Goal: Task Accomplishment & Management: Use online tool/utility

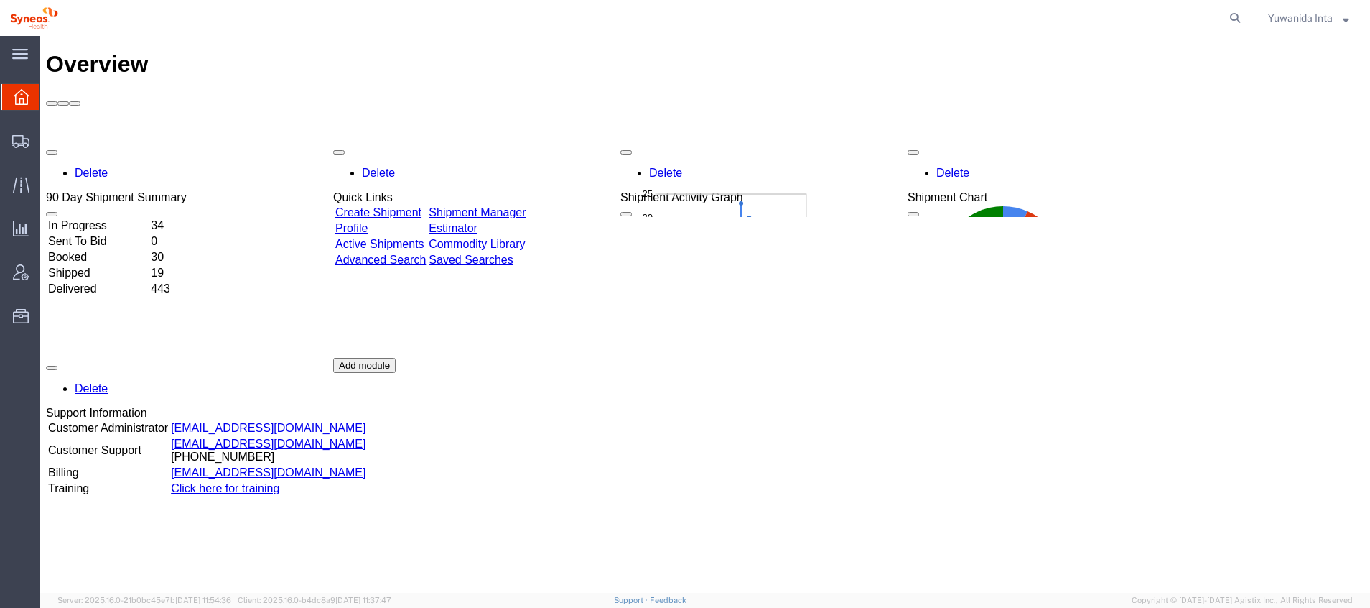
drag, startPoint x: 909, startPoint y: 36, endPoint x: 787, endPoint y: 438, distance: 420.3
click at [787, 404] on div "Delete 90 Day Shipment Summary In Progress 34 Sent To Bid 0 Booked 30 Shipped 1…" at bounding box center [705, 357] width 1319 height 431
click at [34, 144] on div at bounding box center [21, 140] width 40 height 29
click at [0, 0] on span "Shipment Manager" at bounding box center [0, 0] width 0 height 0
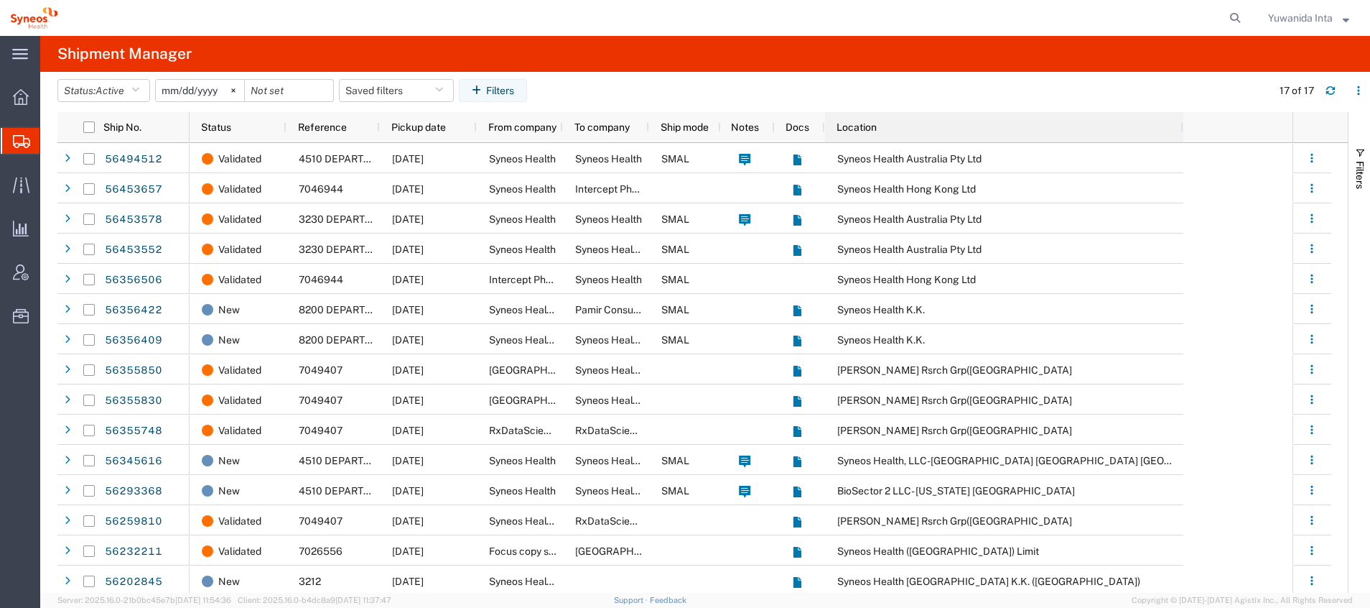
drag, startPoint x: 910, startPoint y: 128, endPoint x: 1181, endPoint y: 158, distance: 273.1
click at [913, 158] on div "Ship No. Status Reference Pickup date From company To company Ship mode Notes D…" at bounding box center [702, 352] width 1291 height 480
click at [139, 90] on icon "button" at bounding box center [135, 90] width 8 height 10
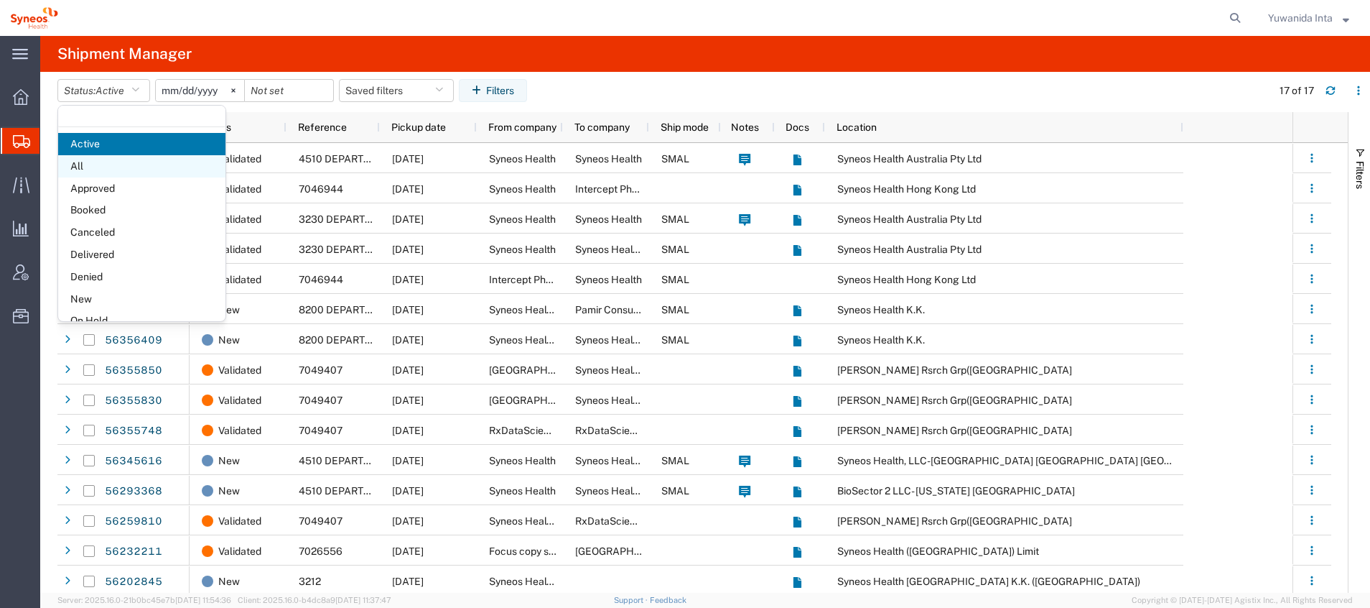
click at [99, 167] on span "All" at bounding box center [141, 166] width 167 height 22
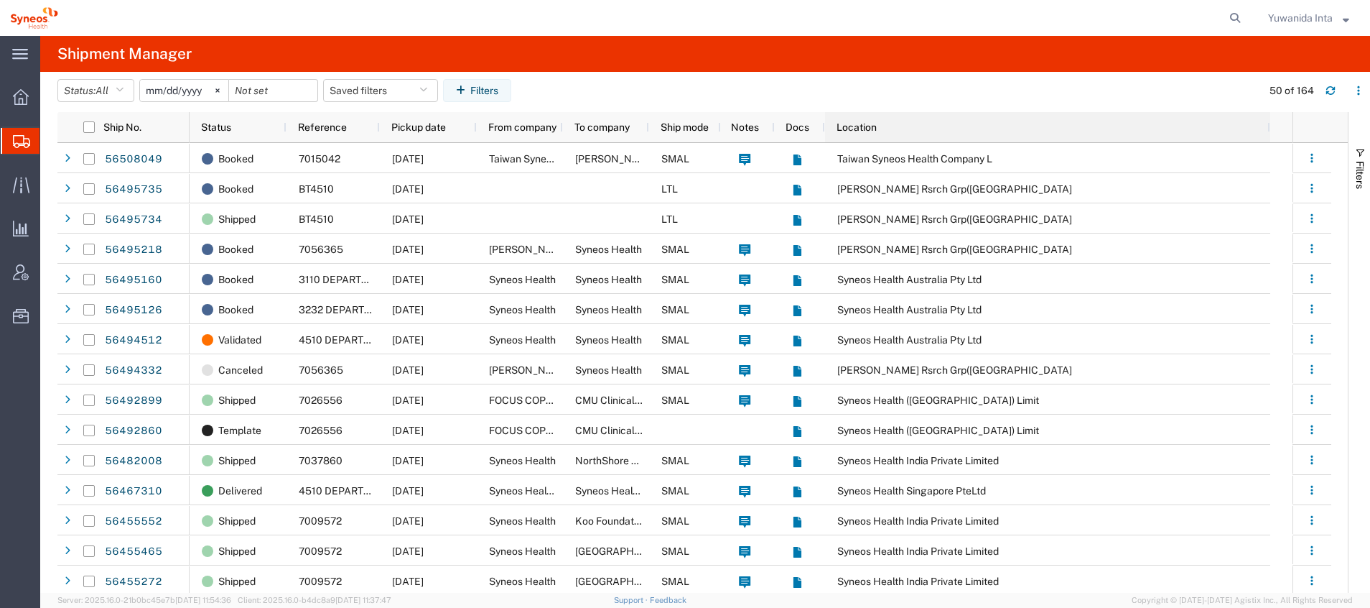
drag, startPoint x: 1182, startPoint y: 130, endPoint x: 1269, endPoint y: 164, distance: 93.2
click at [913, 164] on div "Ship No. Status Reference Pickup date From company To company Ship mode Notes D…" at bounding box center [702, 352] width 1291 height 480
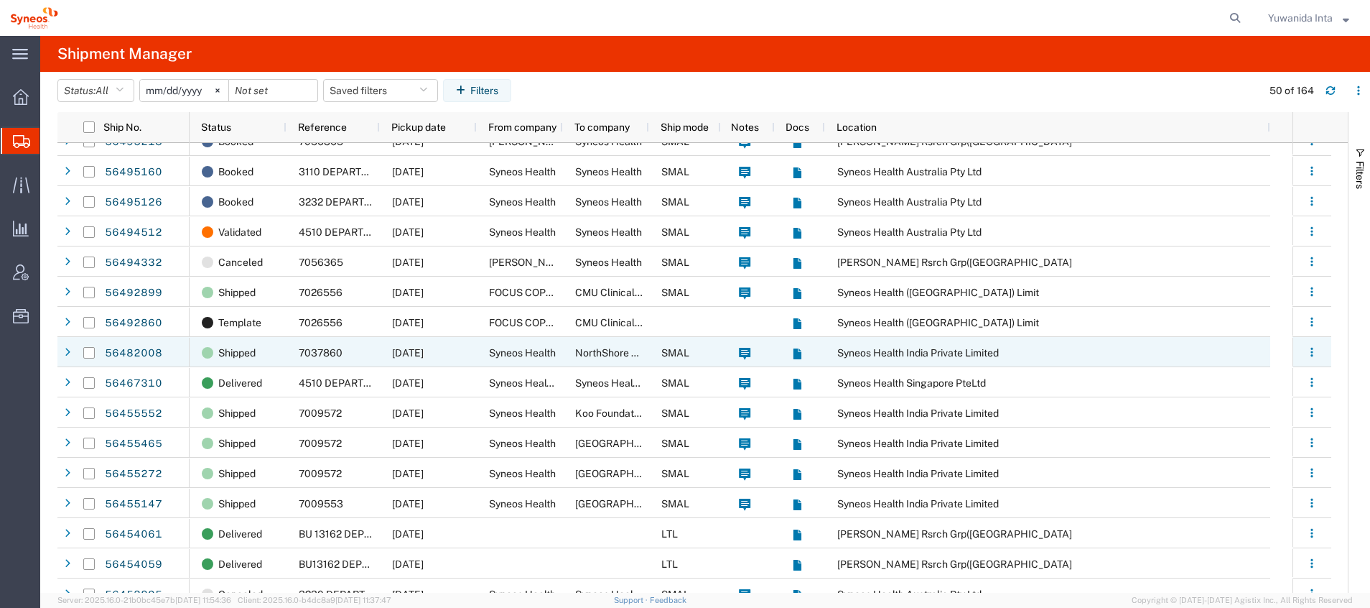
scroll to position [108, 0]
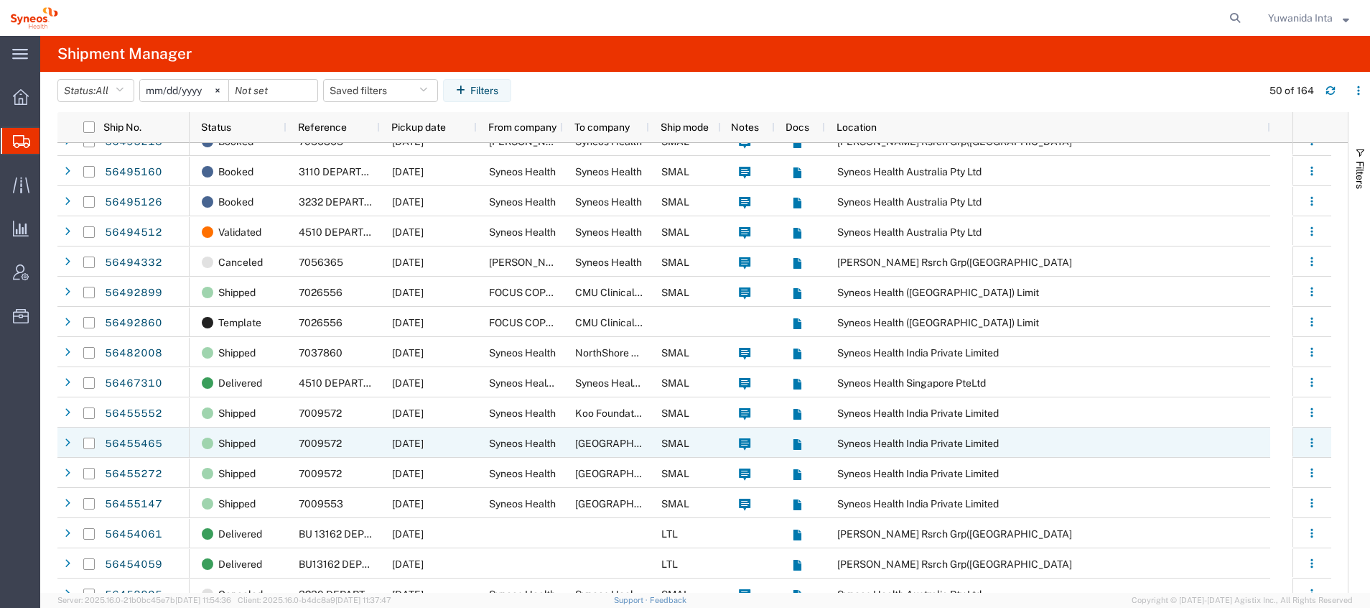
drag, startPoint x: 637, startPoint y: 432, endPoint x: 976, endPoint y: 363, distance: 345.9
click at [637, 404] on div "[GEOGRAPHIC_DATA]" at bounding box center [606, 442] width 86 height 30
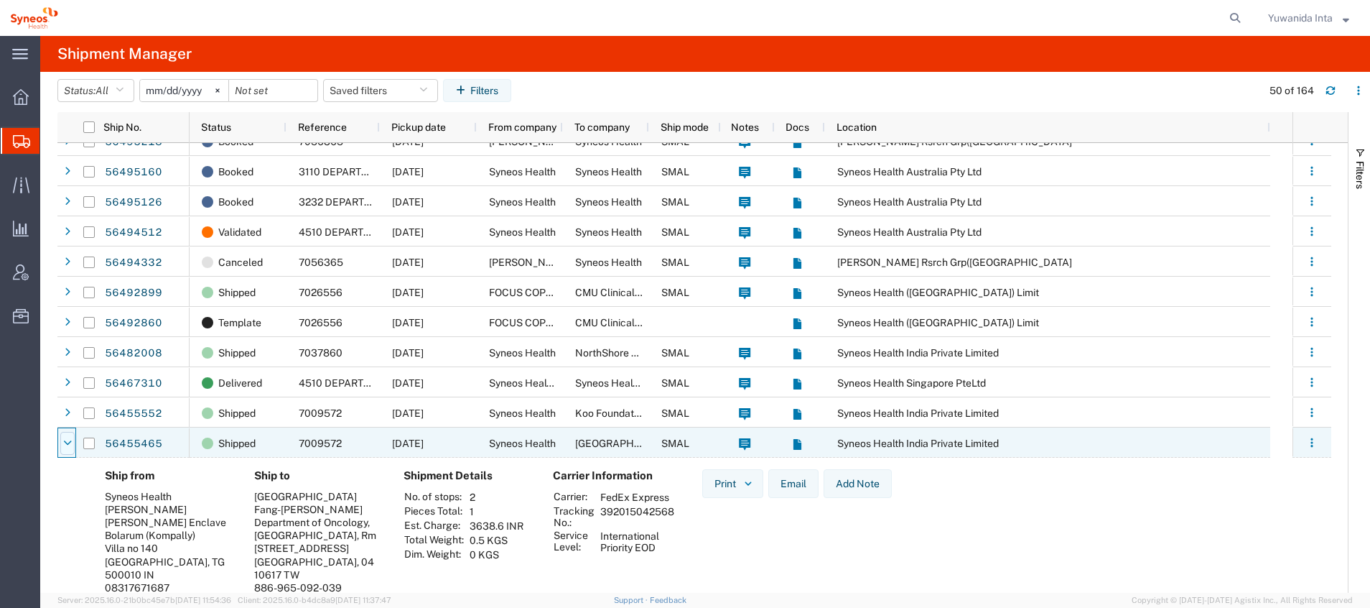
click at [69, 404] on icon at bounding box center [67, 443] width 9 height 10
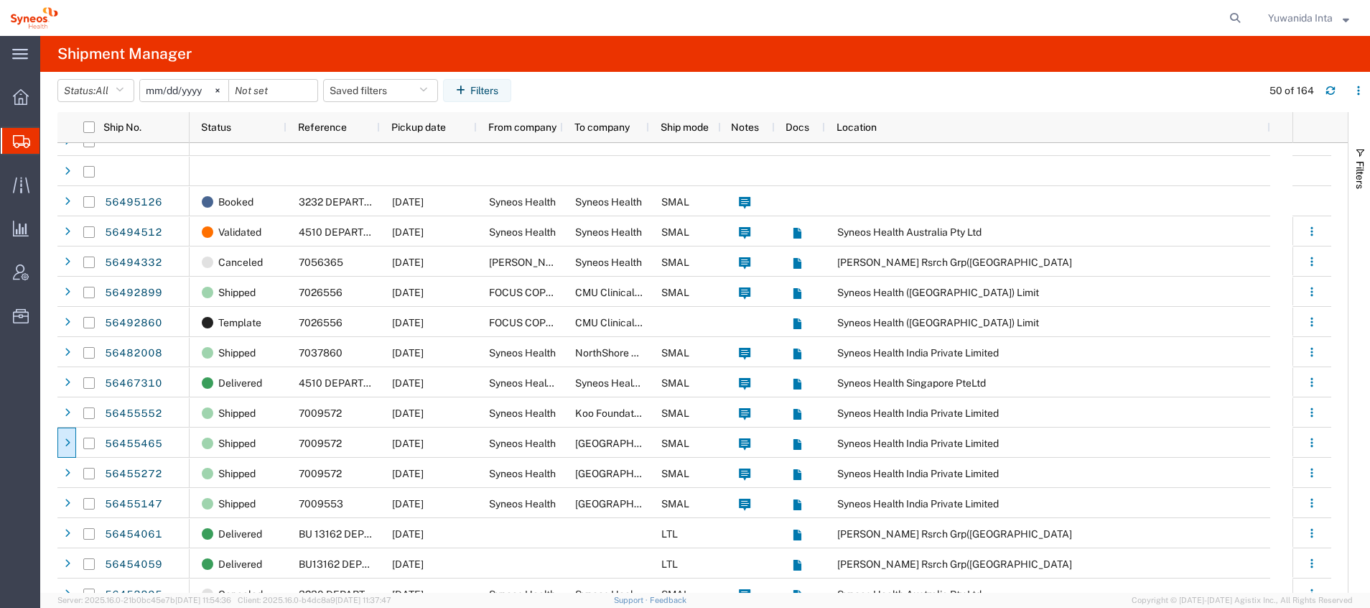
click at [913, 351] on div "Syneos Health India Private Limited" at bounding box center [1047, 352] width 445 height 30
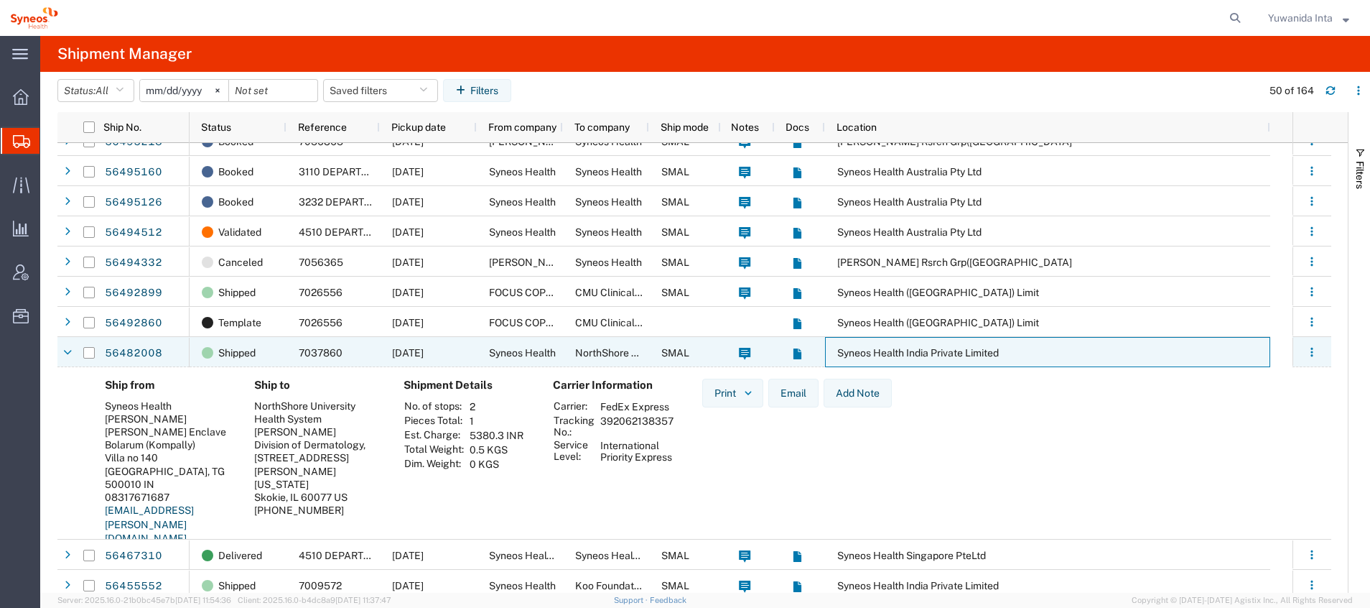
drag, startPoint x: 71, startPoint y: 353, endPoint x: 751, endPoint y: 593, distance: 720.5
click at [72, 353] on div at bounding box center [67, 352] width 14 height 23
